Goal: Information Seeking & Learning: Learn about a topic

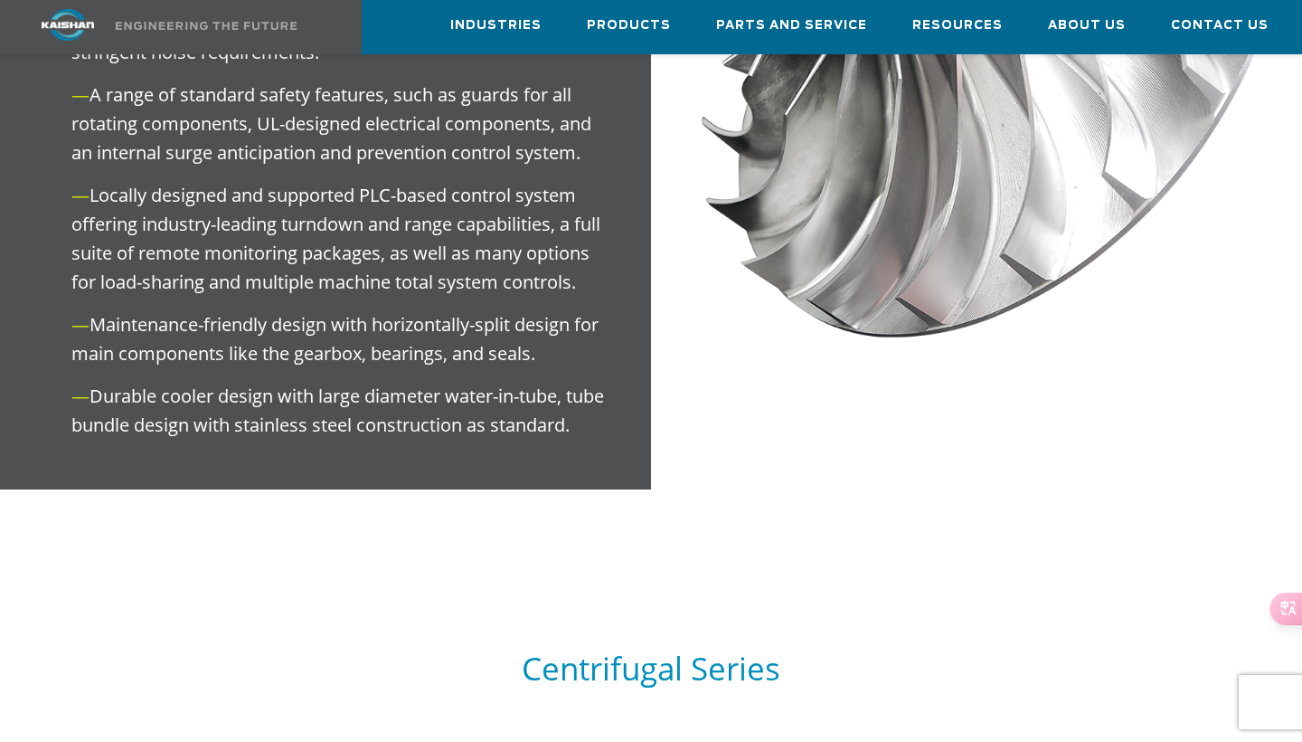
scroll to position [1427, 0]
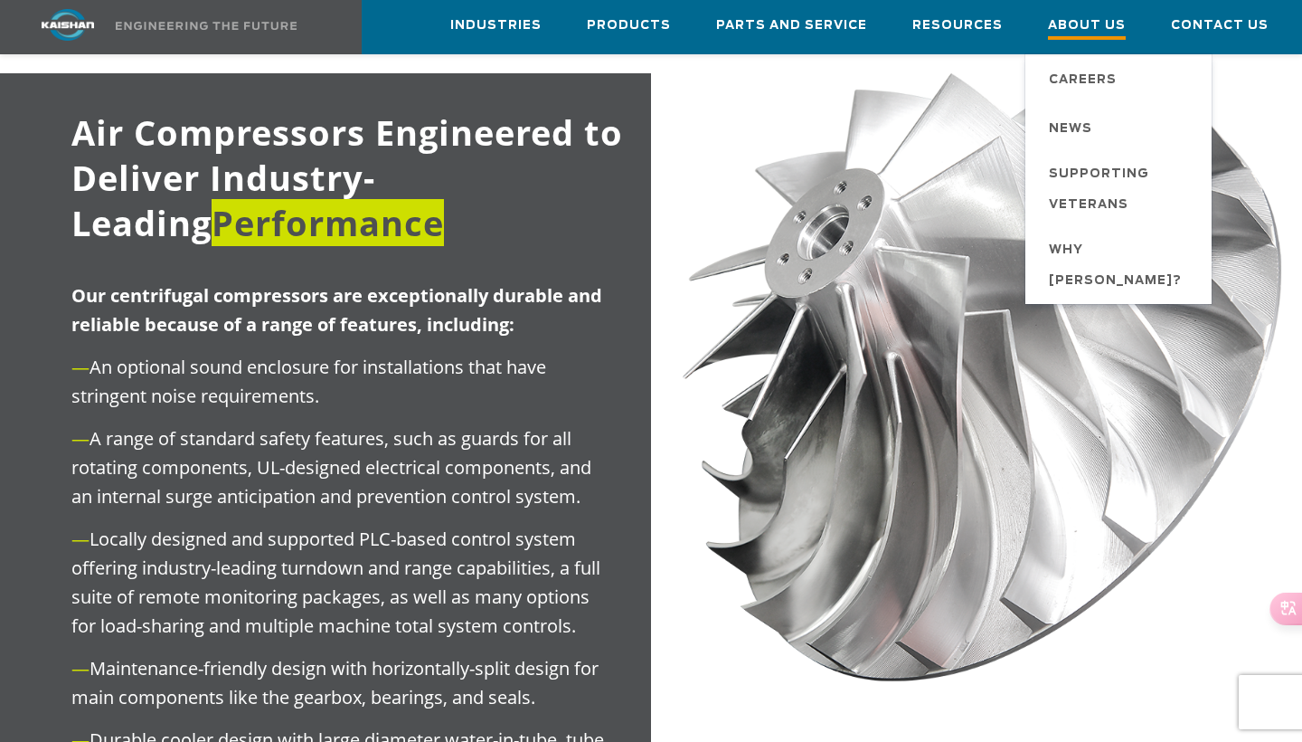
click at [1092, 30] on span "About Us" at bounding box center [1087, 27] width 78 height 24
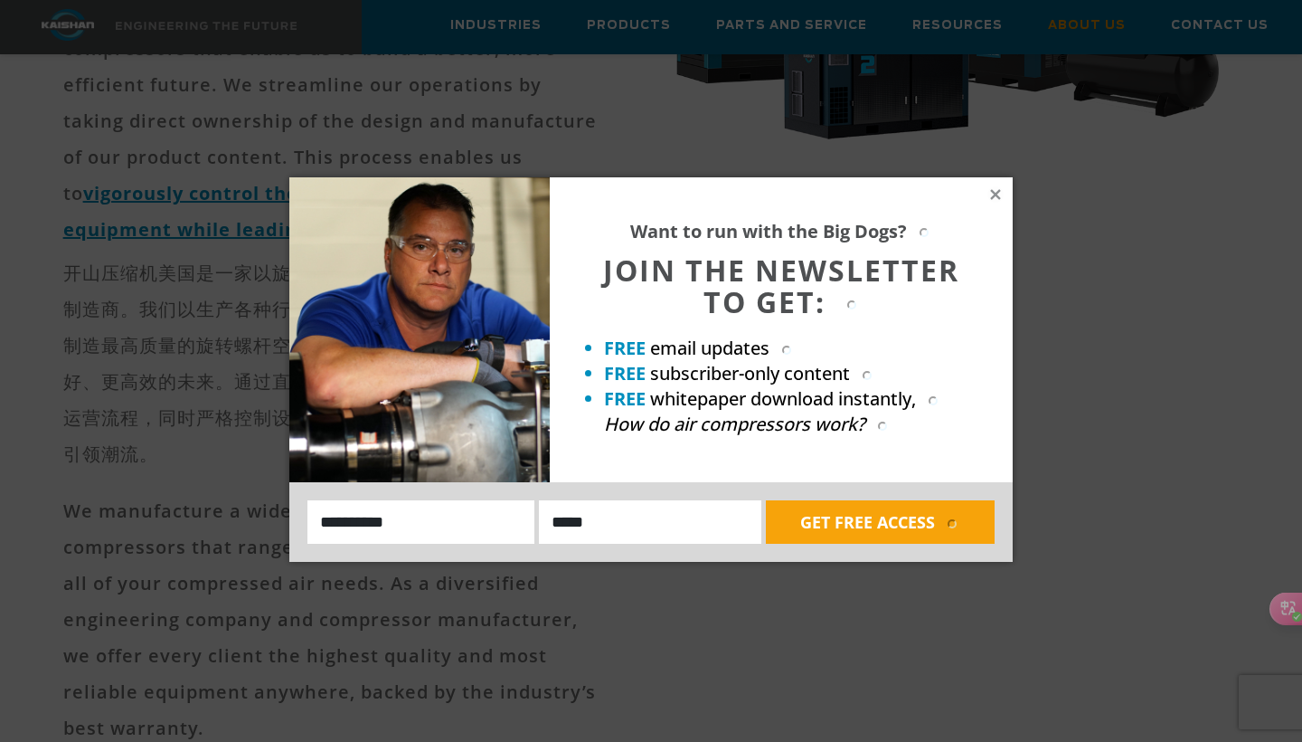
scroll to position [525, 0]
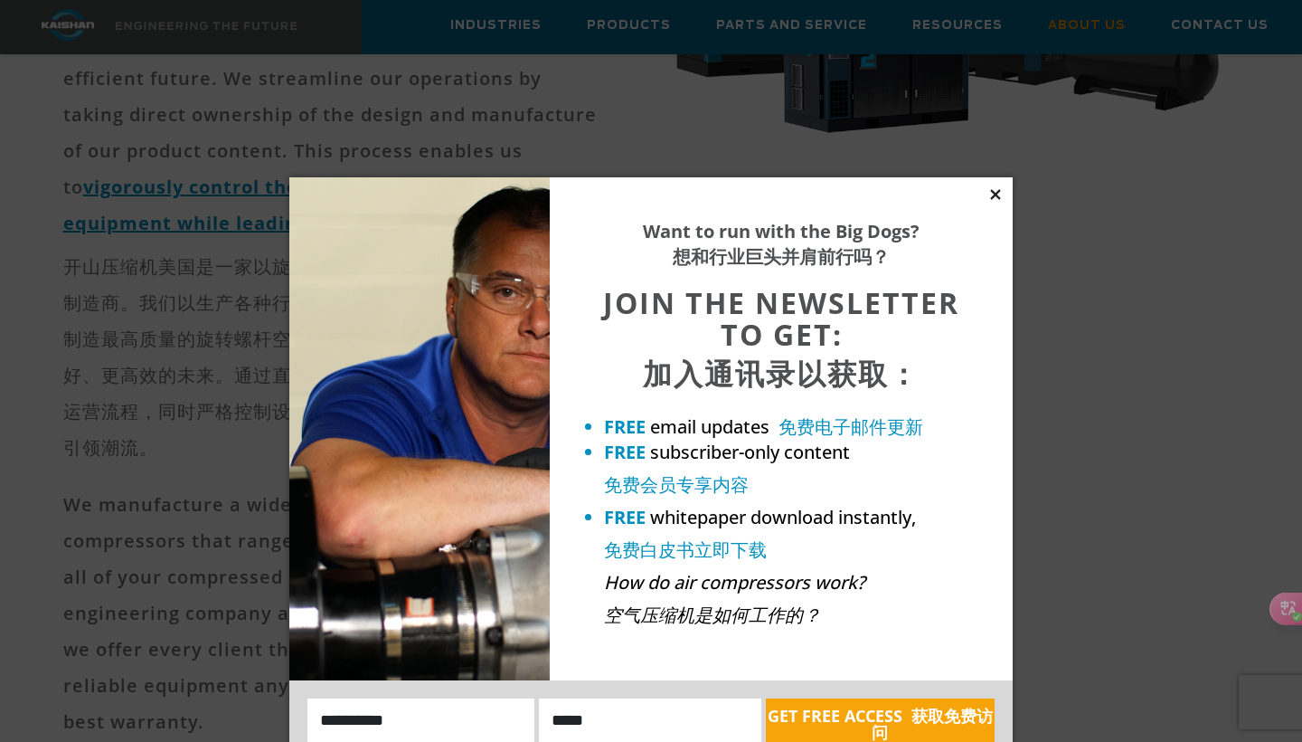
click at [999, 189] on icon at bounding box center [995, 194] width 10 height 10
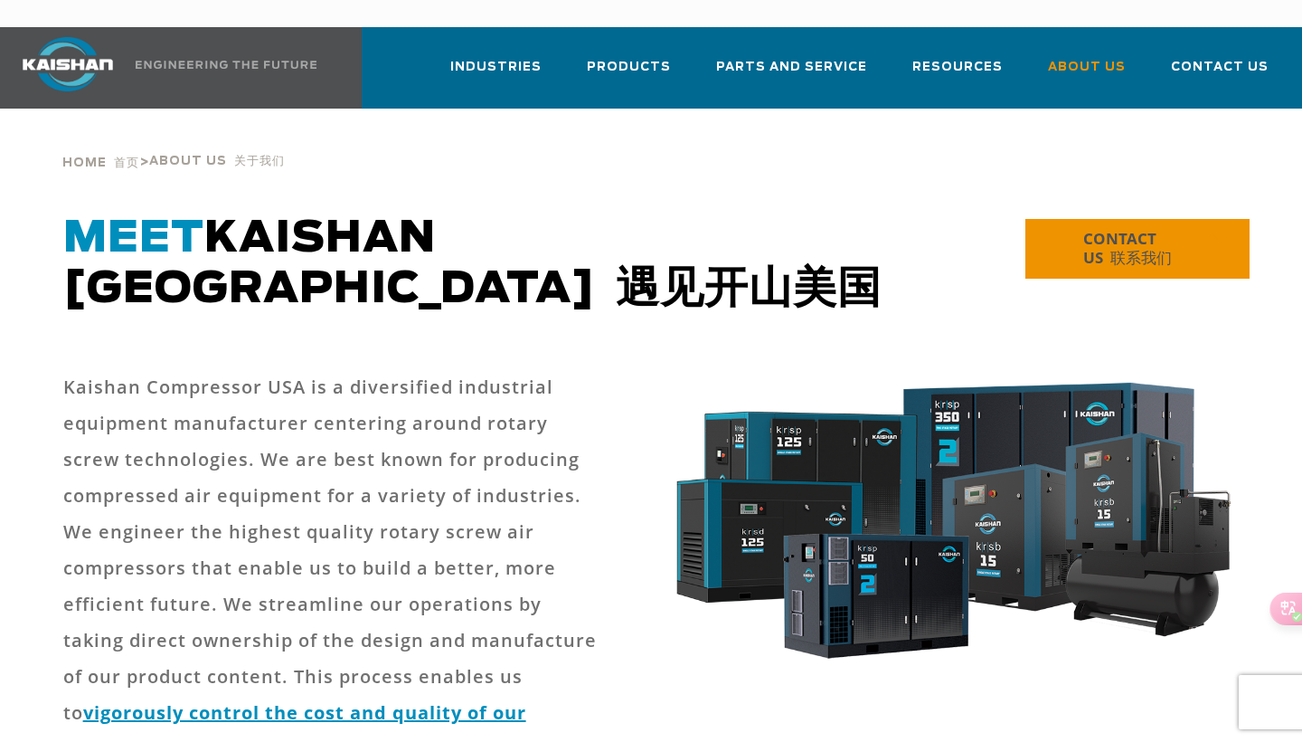
scroll to position [0, 0]
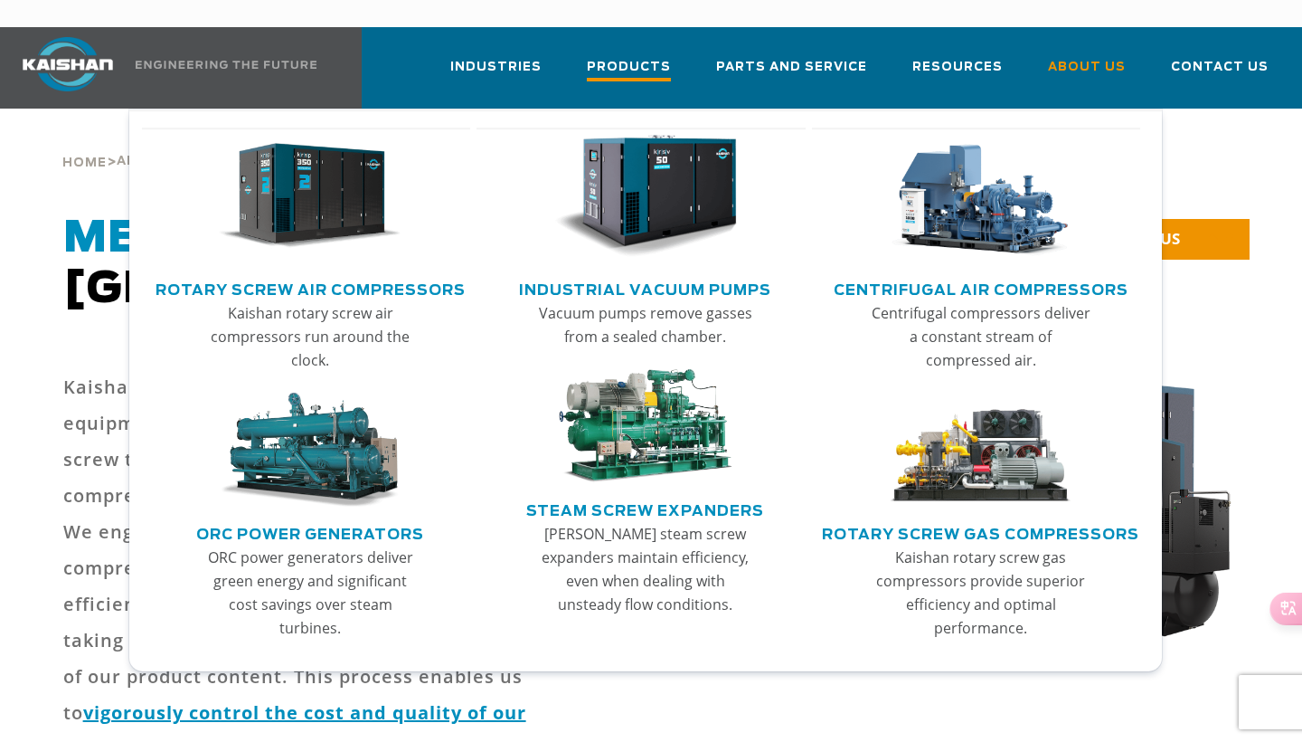
click at [622, 57] on span "Products" at bounding box center [629, 69] width 84 height 24
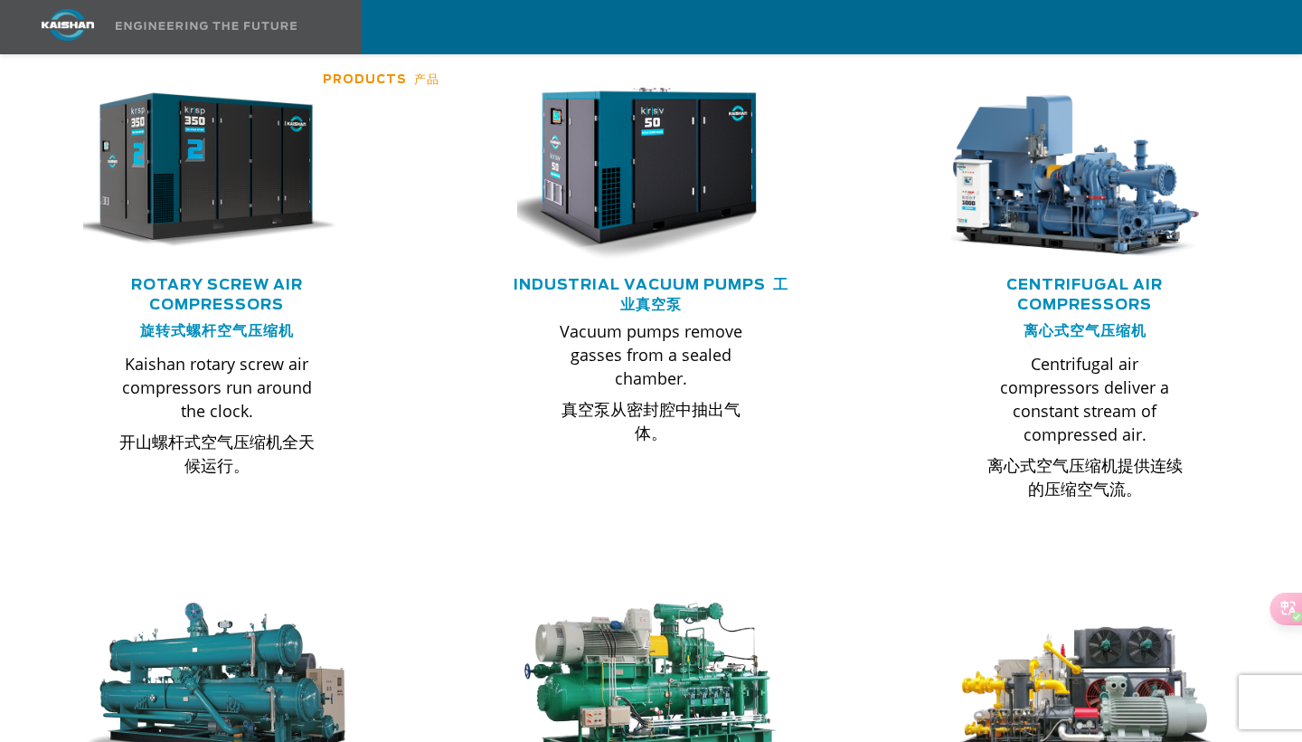
scroll to position [1316, 0]
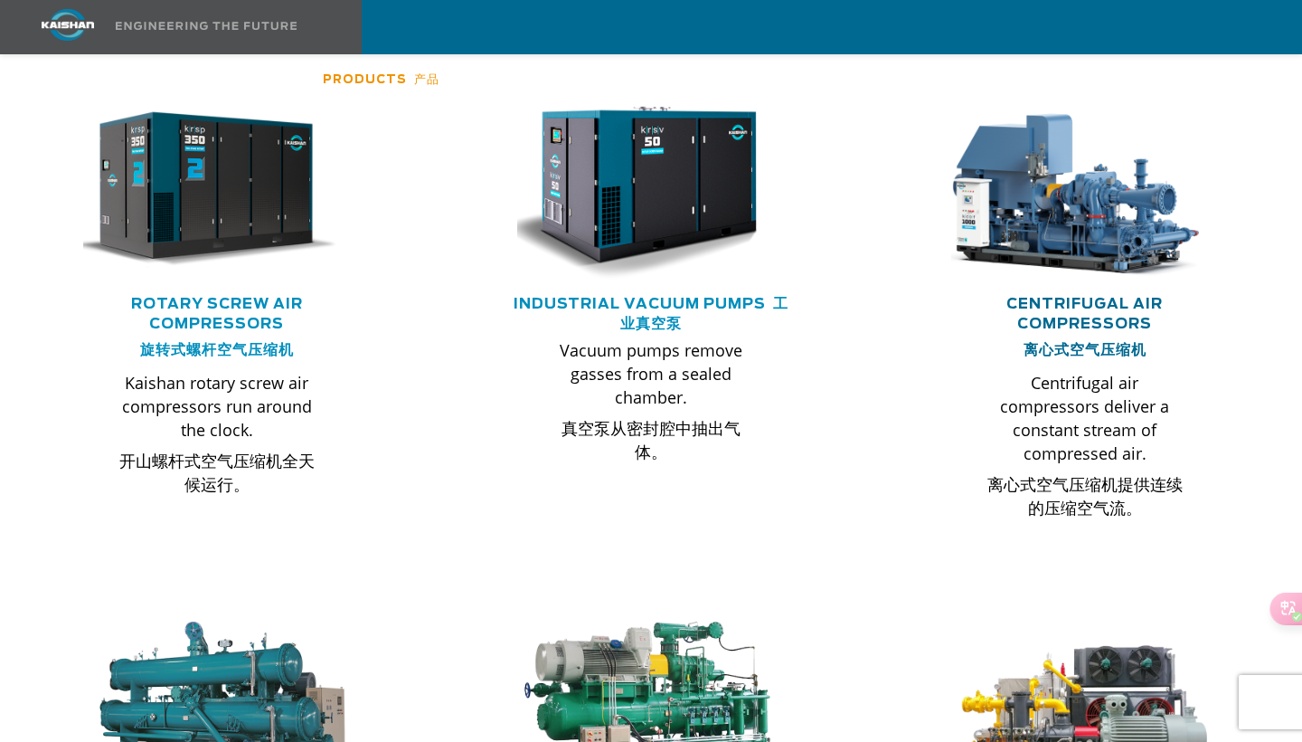
click at [1064, 297] on link "Centrifugal Air Compressors 离心式空气压缩机" at bounding box center [1085, 327] width 156 height 61
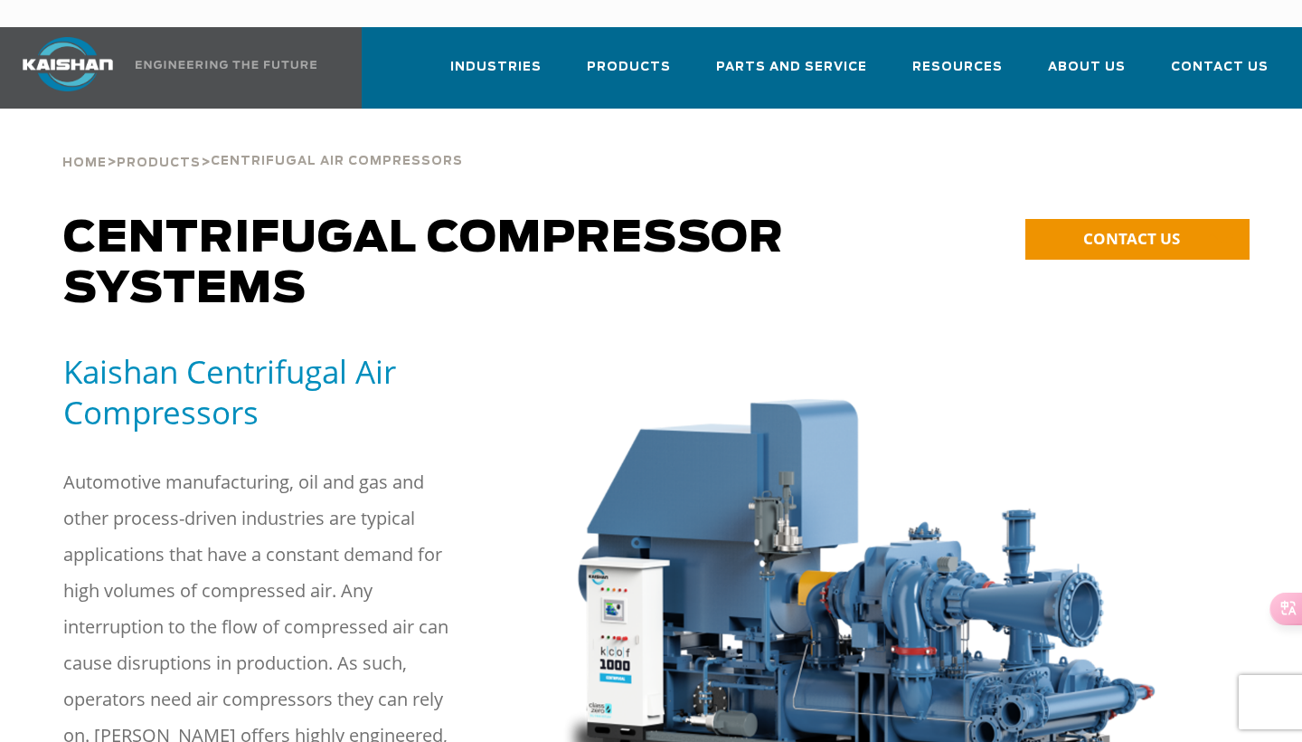
click at [1064, 272] on div "**********" at bounding box center [1113, 268] width 276 height 111
